Goal: Transaction & Acquisition: Purchase product/service

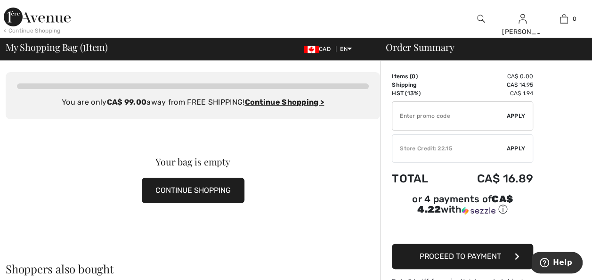
click at [217, 194] on button "CONTINUE SHOPPING" at bounding box center [193, 190] width 103 height 25
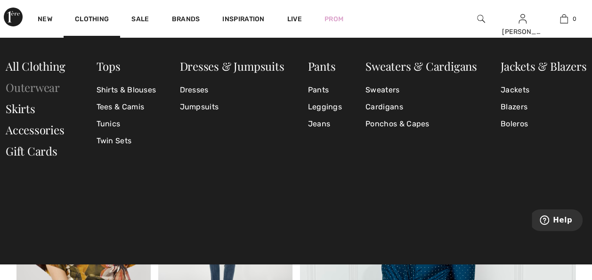
click at [22, 90] on link "Outerwear" at bounding box center [33, 87] width 54 height 15
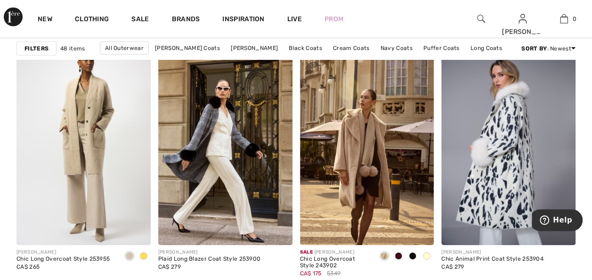
scroll to position [1460, 0]
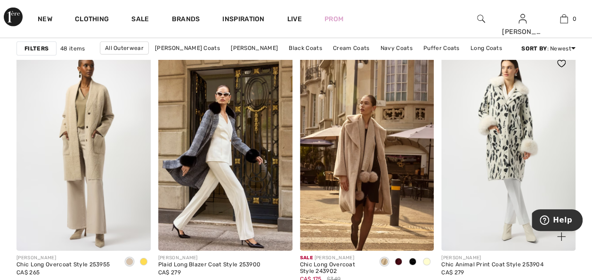
click at [507, 153] on img at bounding box center [508, 149] width 134 height 201
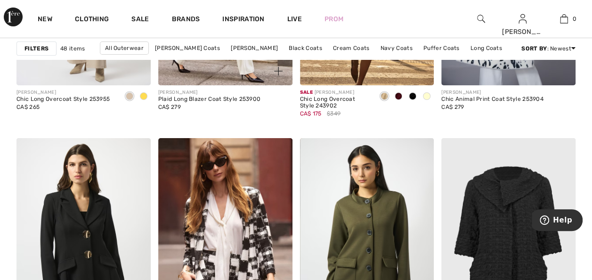
scroll to position [1648, 0]
